Goal: Task Accomplishment & Management: Complete application form

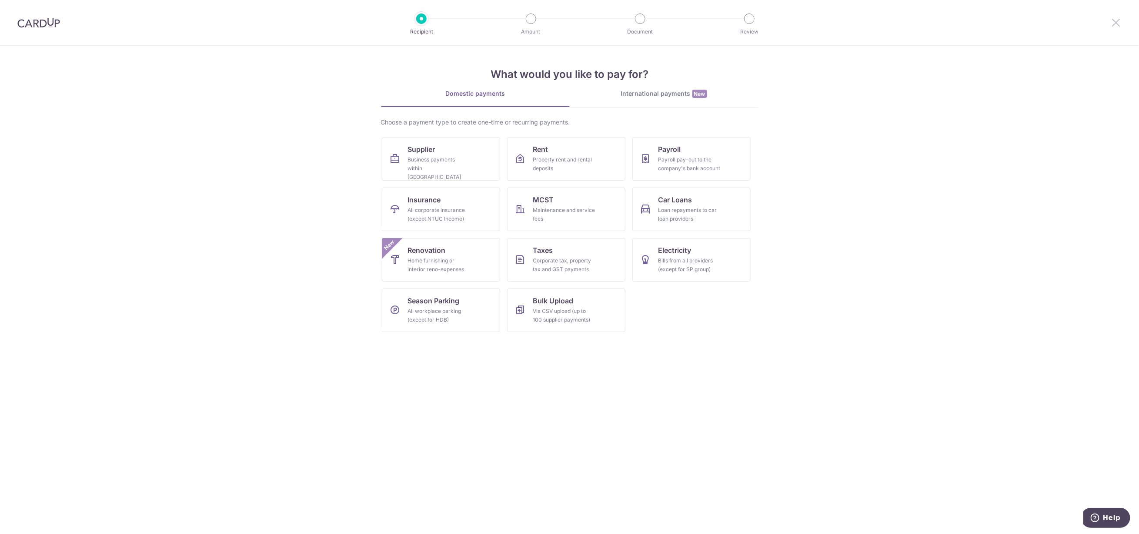
click at [1114, 21] on icon at bounding box center [1116, 22] width 10 height 11
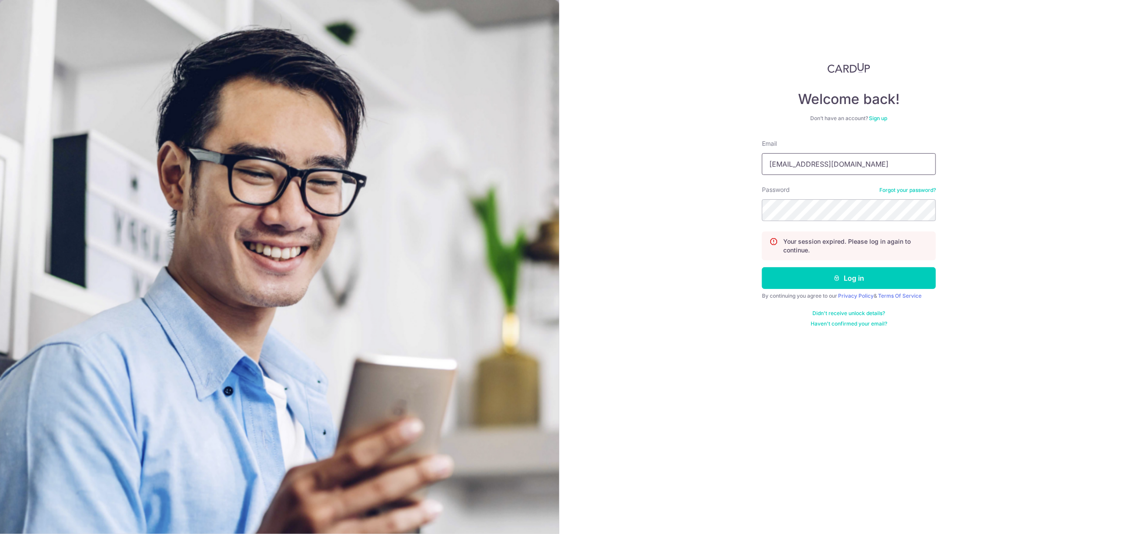
click at [796, 169] on input "[EMAIL_ADDRESS][DOMAIN_NAME]" at bounding box center [849, 164] width 174 height 22
type input "[EMAIL_ADDRESS][DOMAIN_NAME]"
click at [835, 274] on icon "submit" at bounding box center [837, 277] width 7 height 7
